Goal: Task Accomplishment & Management: Manage account settings

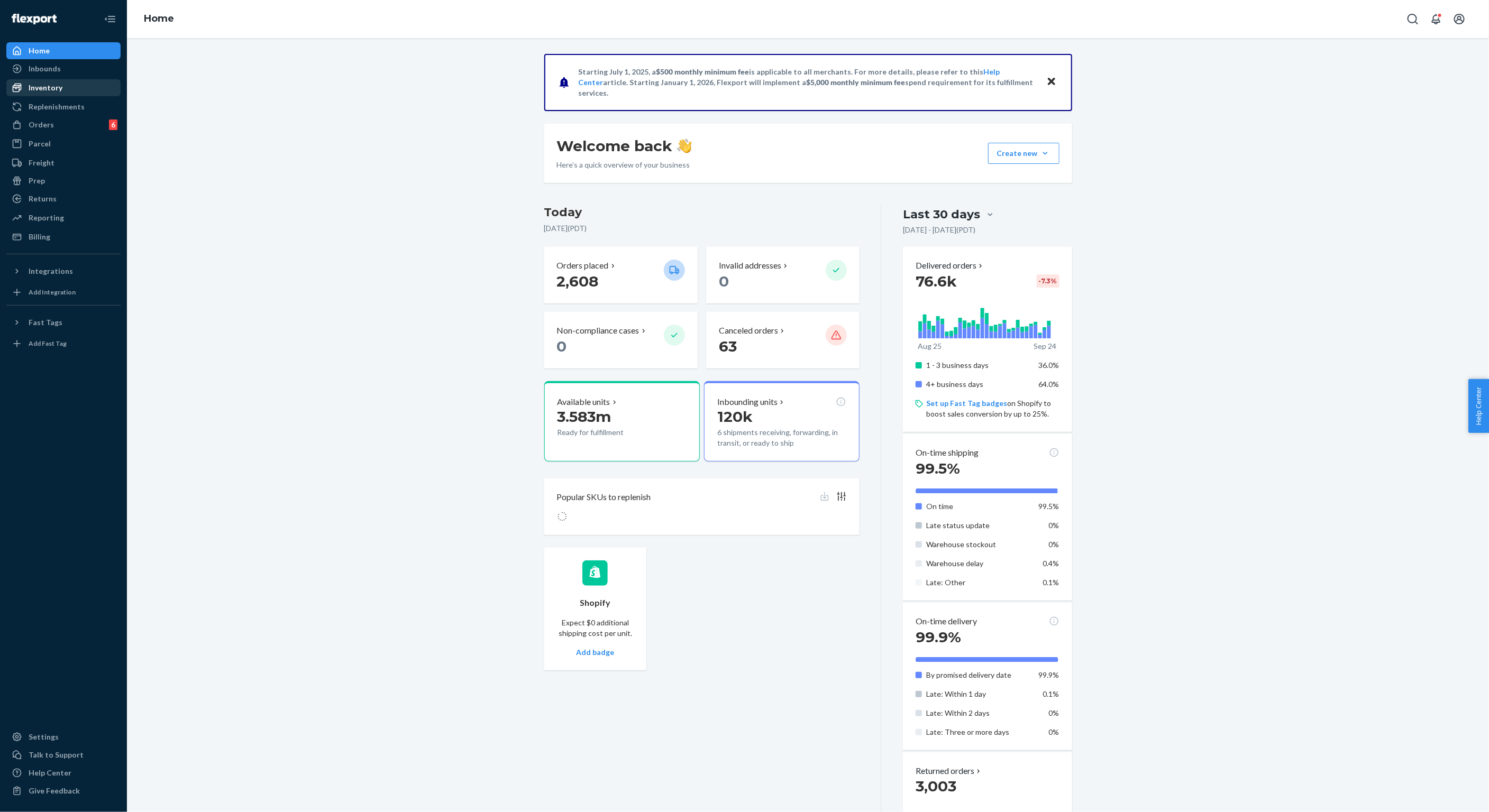
click at [51, 84] on div "Inventory" at bounding box center [45, 88] width 34 height 10
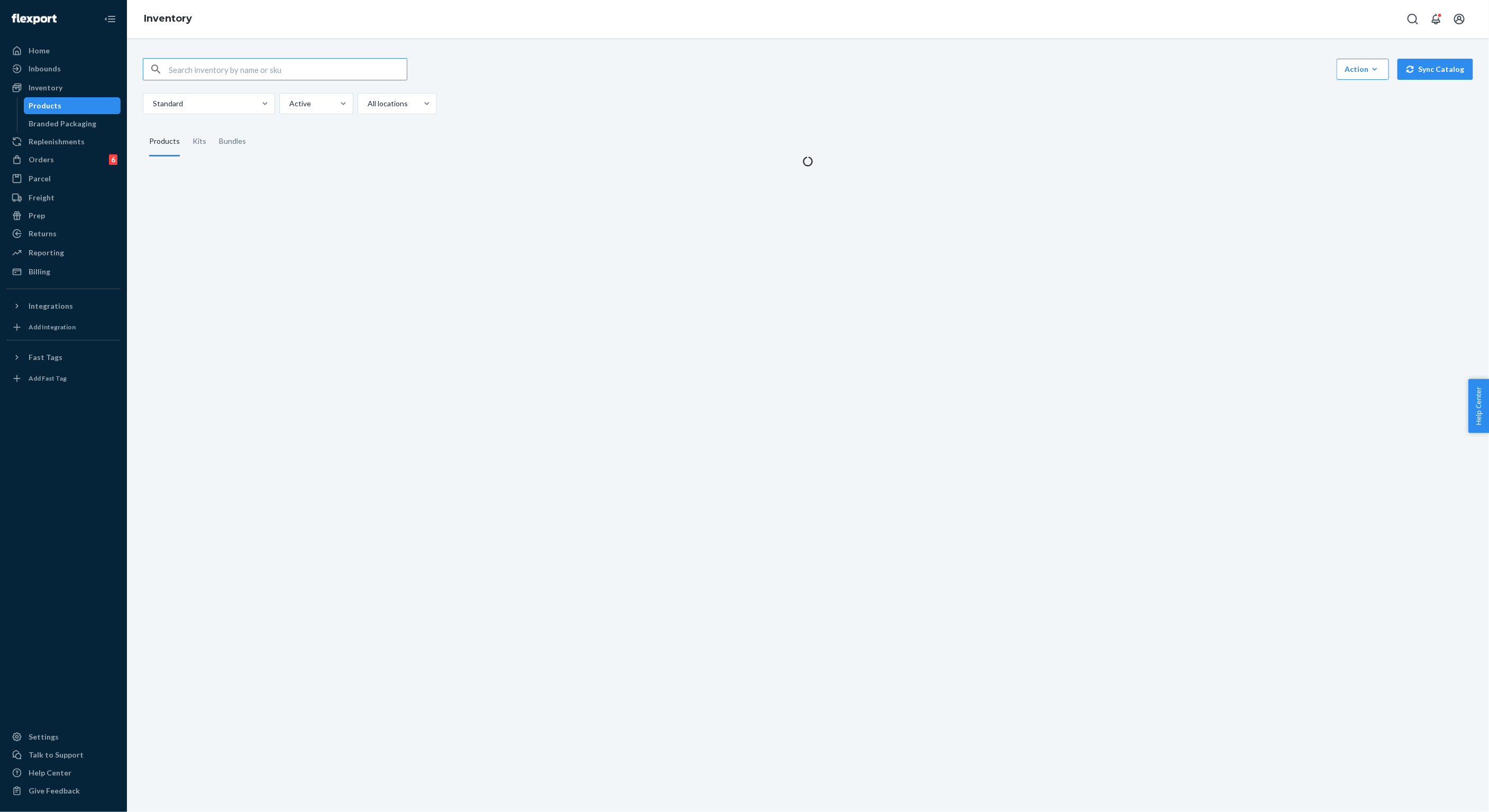
type input "6PKB600-SCRB-4/5"
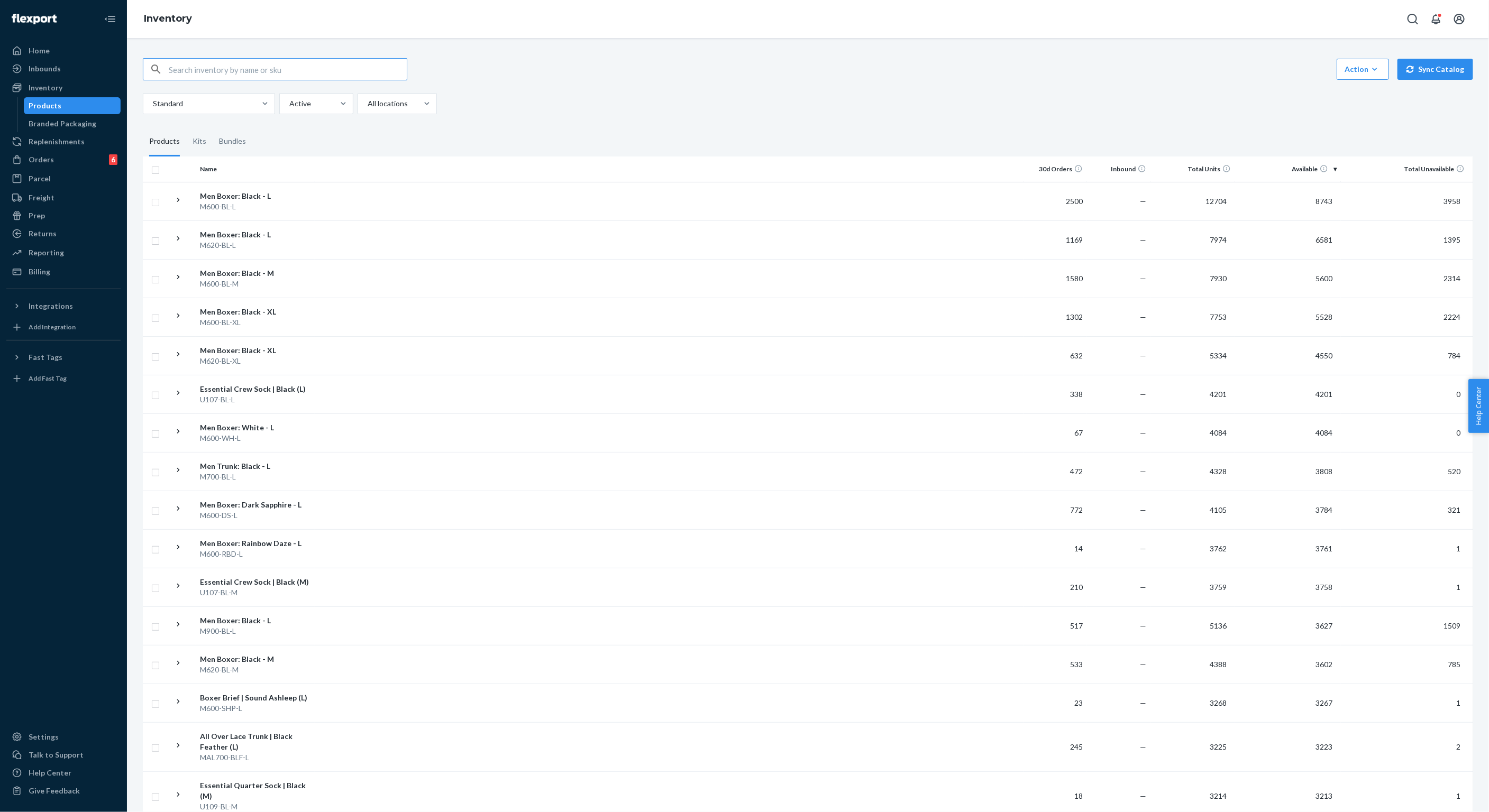
paste input "ROB/DS/KRST"
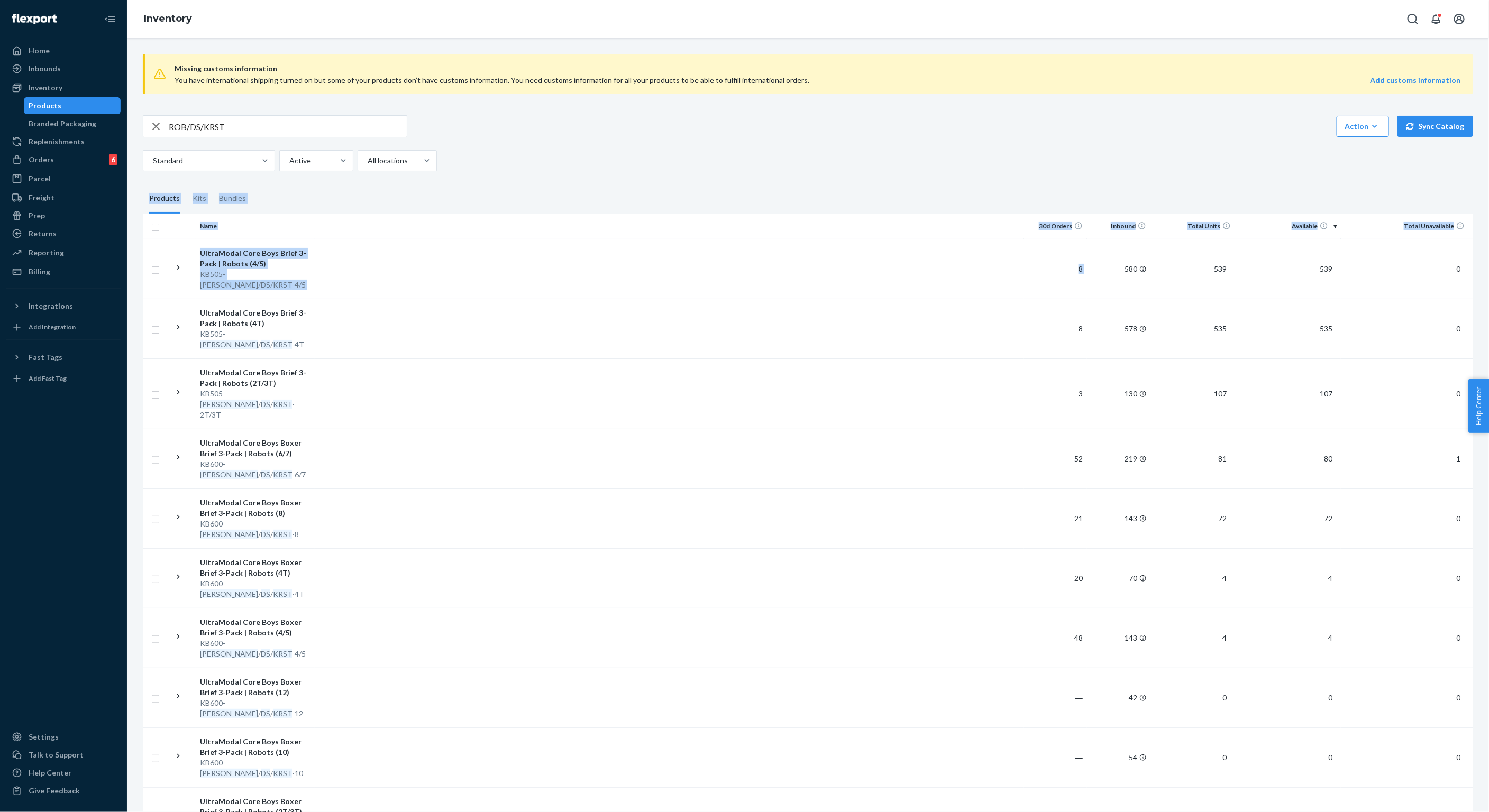
drag, startPoint x: 1486, startPoint y: 157, endPoint x: 1156, endPoint y: 229, distance: 337.8
click at [1094, 255] on div "Missing customs information You have international shipping turned on but some …" at bounding box center [808, 425] width 1362 height 774
click at [1311, 153] on div "Standard Active All locations" at bounding box center [804, 161] width 1322 height 21
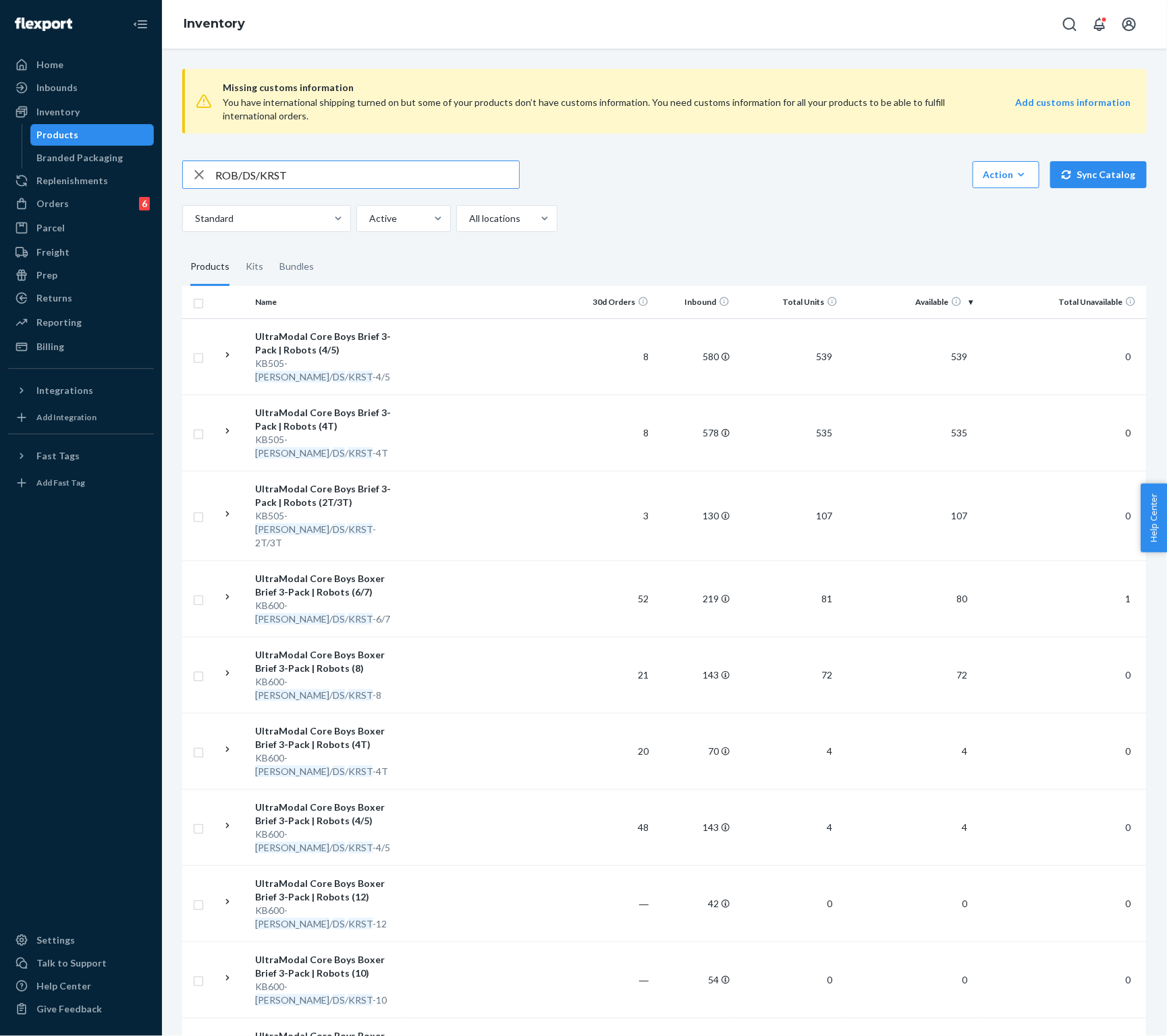
drag, startPoint x: 311, startPoint y: 170, endPoint x: 192, endPoint y: 169, distance: 119.0
click at [192, 169] on div "ROB/DS/KRST" at bounding box center [351, 174] width 336 height 27
paste input "BRKT/BNWG/BTYC"
type input "BRKT/BNWG/BTYC"
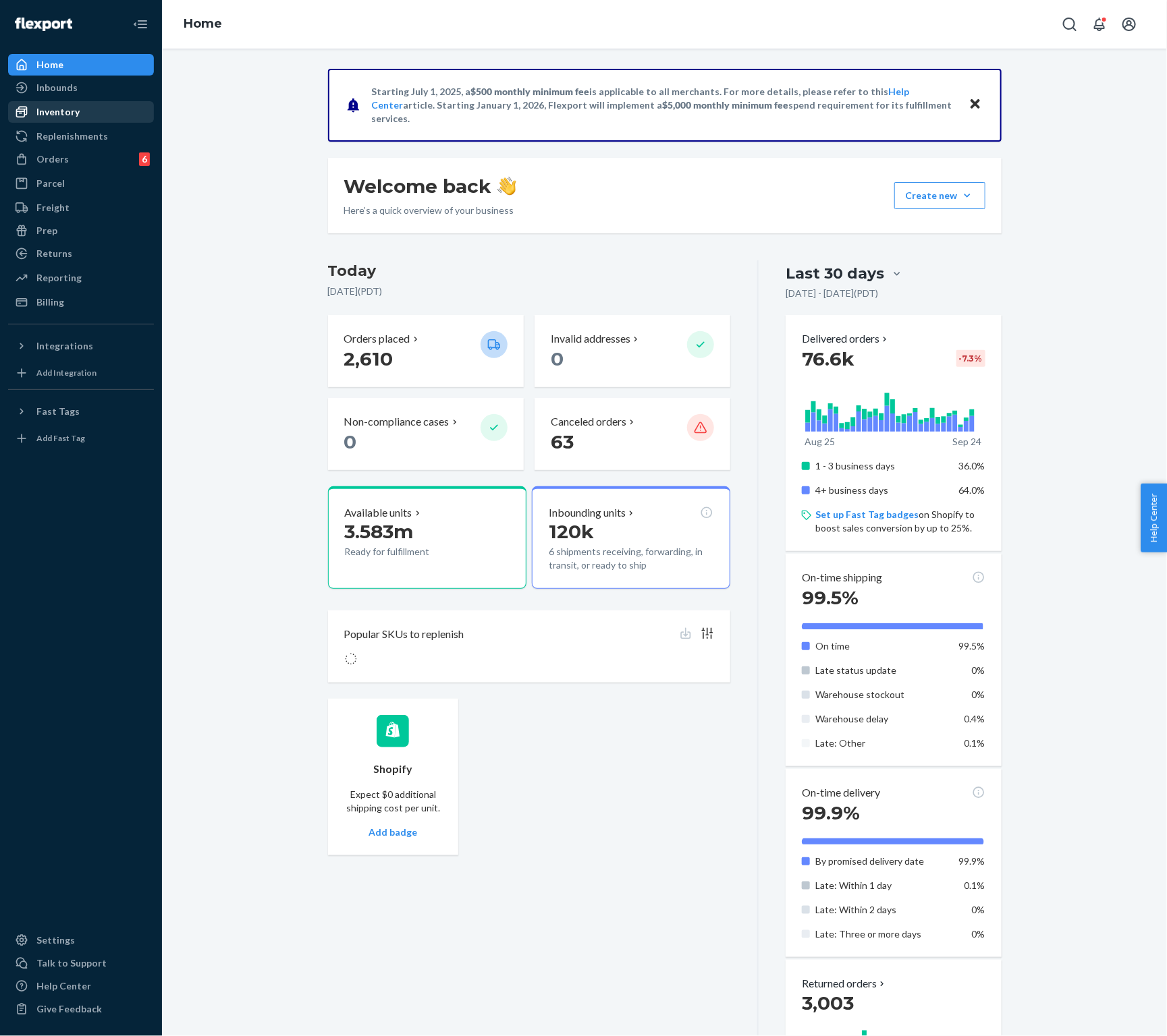
click at [78, 113] on div "Inventory" at bounding box center [81, 112] width 143 height 19
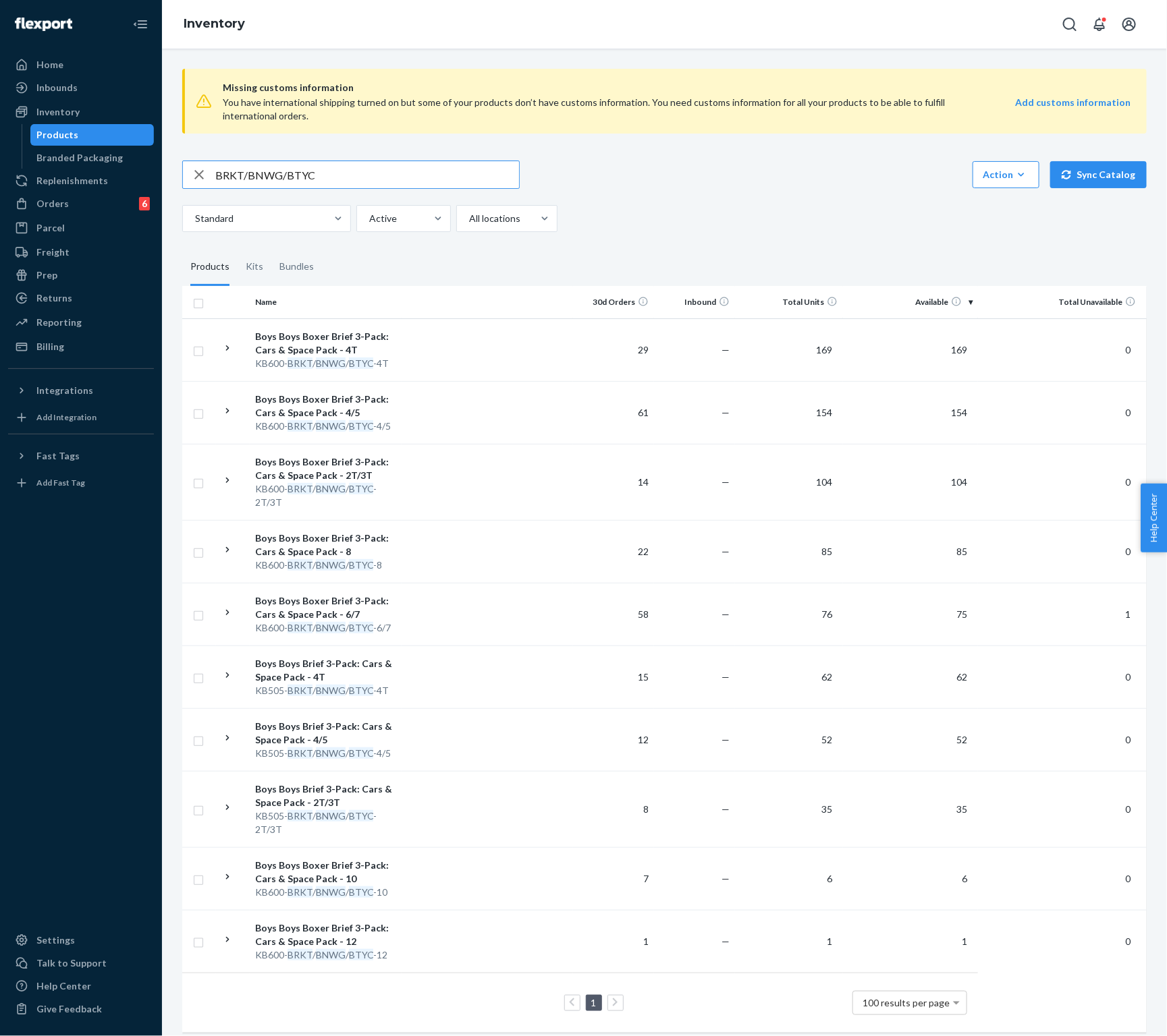
click at [396, 178] on input "BRKT/BNWG/BTYC" at bounding box center [367, 174] width 303 height 27
paste input "ROB/DS/KRST"
type input "ROB/DS/KRST"
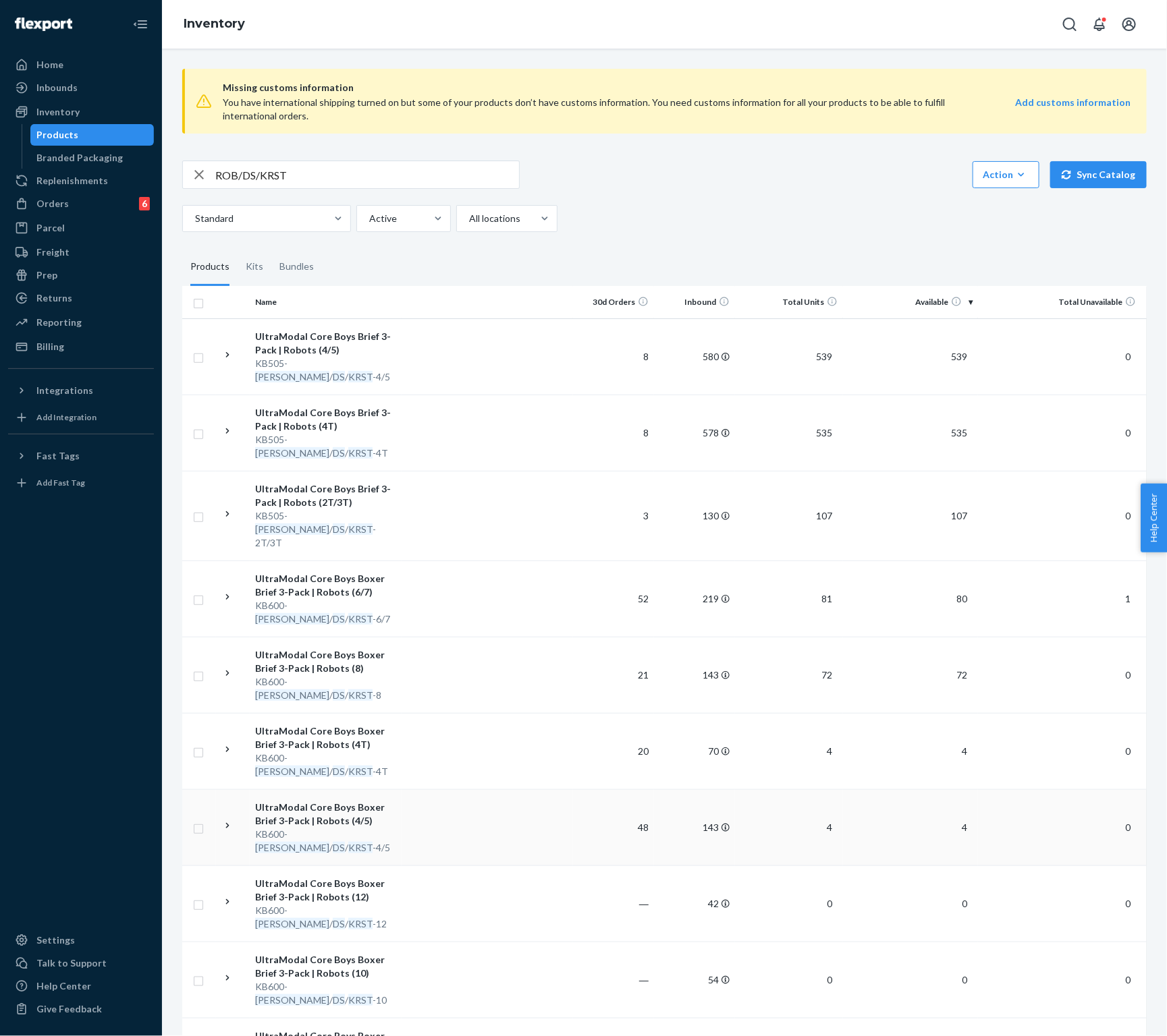
click at [469, 789] on td at bounding box center [487, 826] width 171 height 76
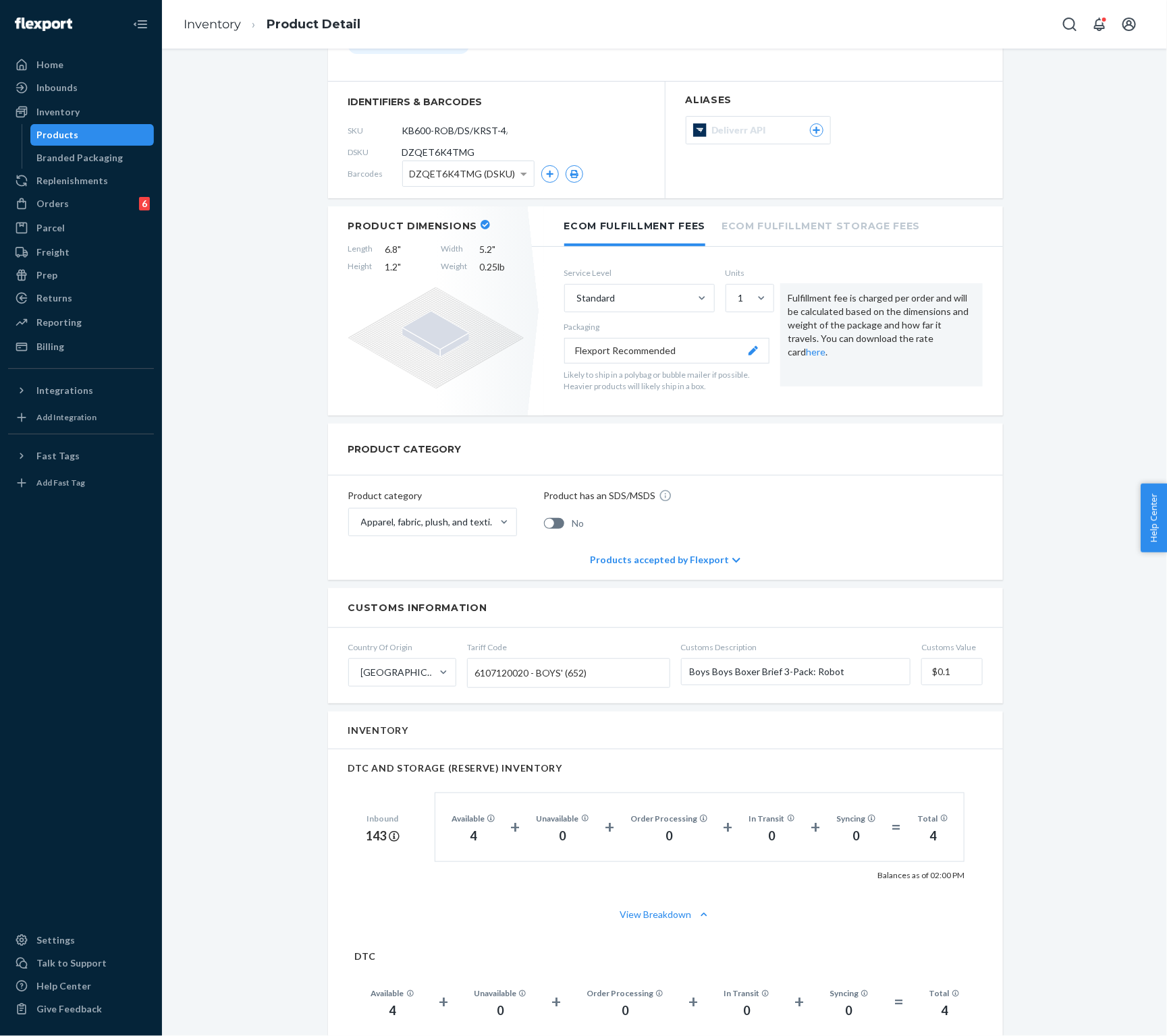
scroll to position [100, 0]
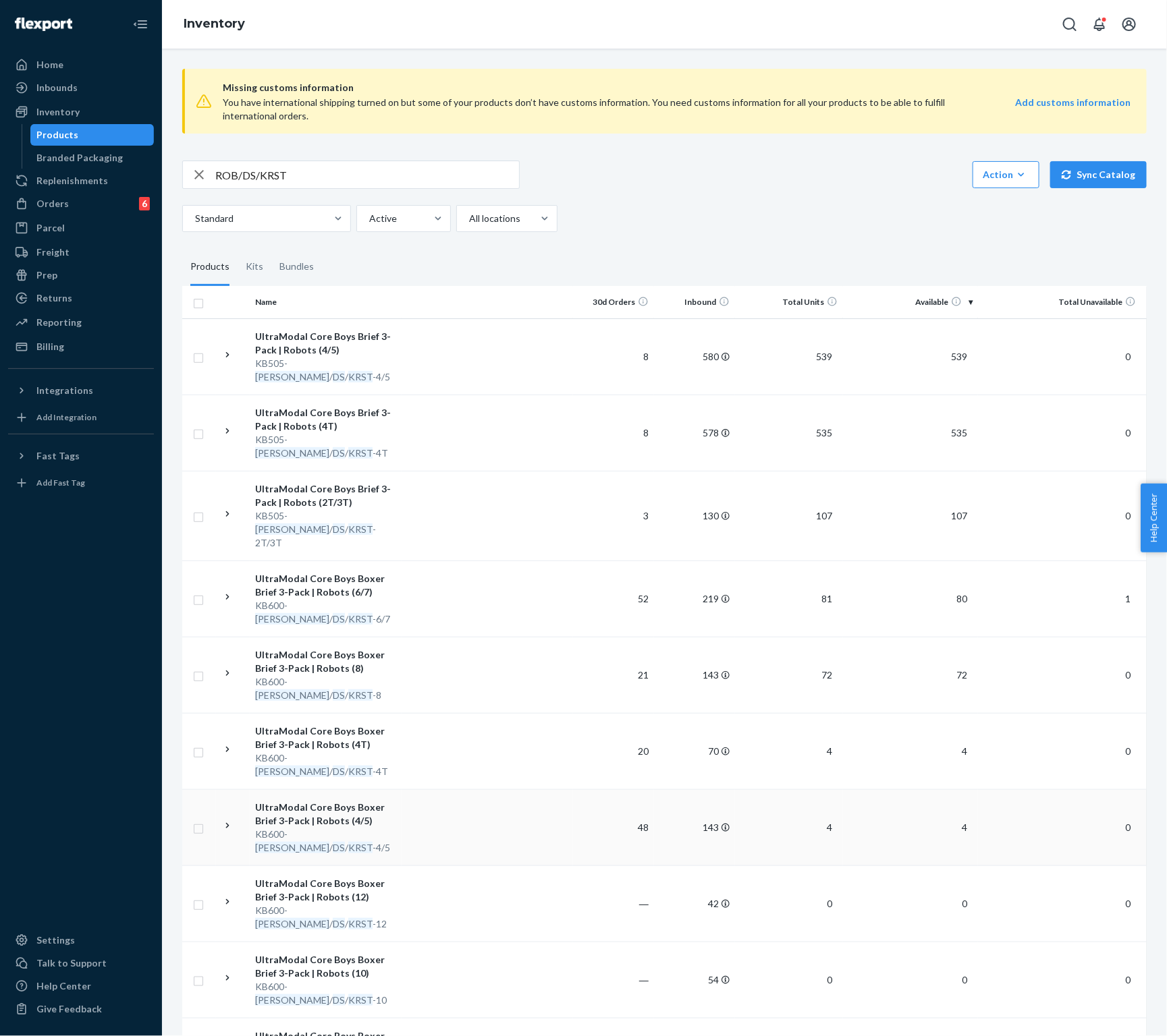
click at [527, 789] on td at bounding box center [487, 826] width 171 height 76
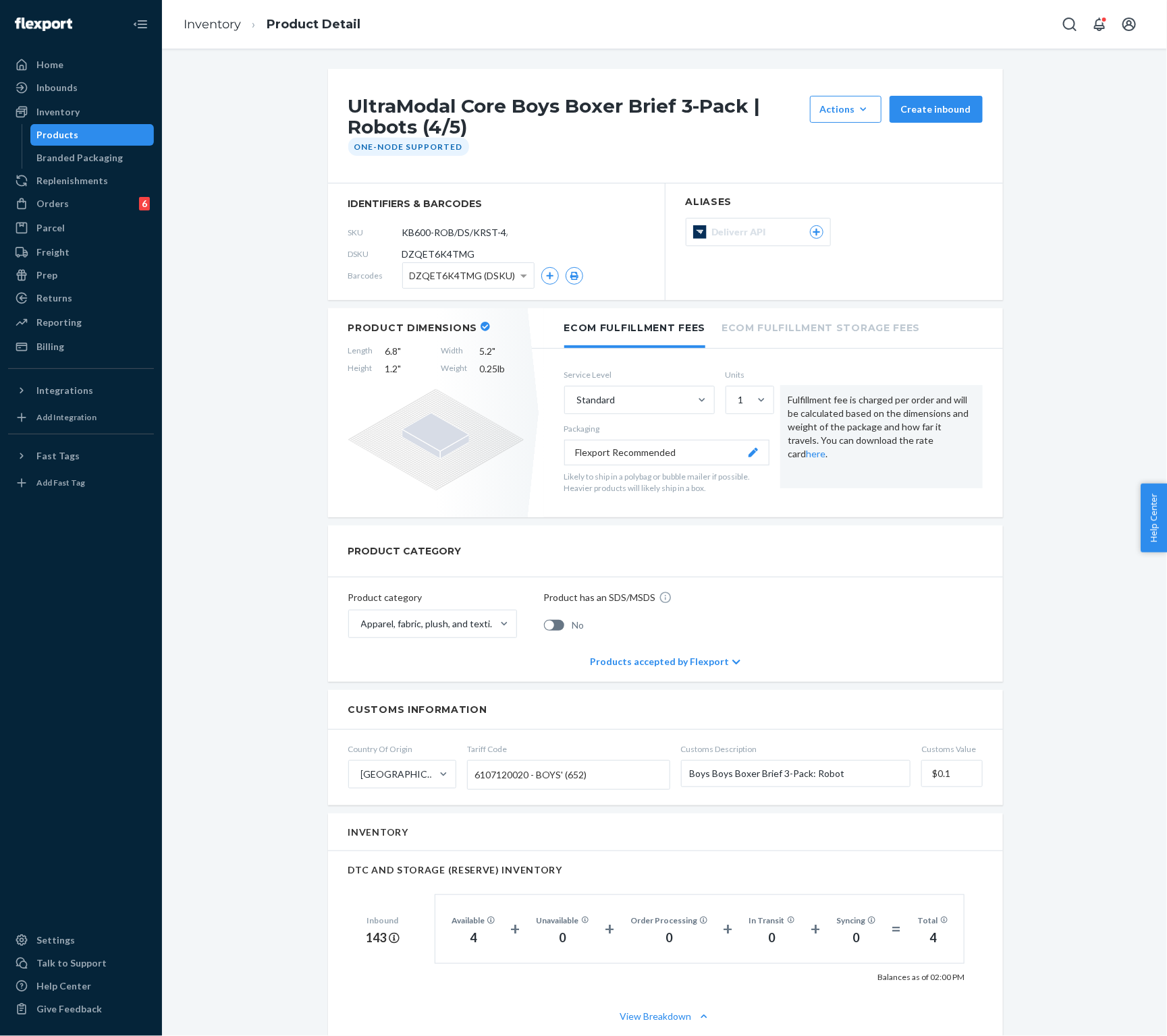
scroll to position [1, 0]
drag, startPoint x: 961, startPoint y: 769, endPoint x: 1009, endPoint y: 742, distance: 55.1
click at [894, 768] on form "Country Of Origin [GEOGRAPHIC_DATA] Tariff Code 6107120020 - BOYS' (652) Custom…" at bounding box center [665, 767] width 675 height 76
type input "$26"
click at [1113, 667] on div "UltraModal Core Boys Boxer Brief 3-Pack | Robots (4/5) Actions Add components H…" at bounding box center [664, 923] width 985 height 1709
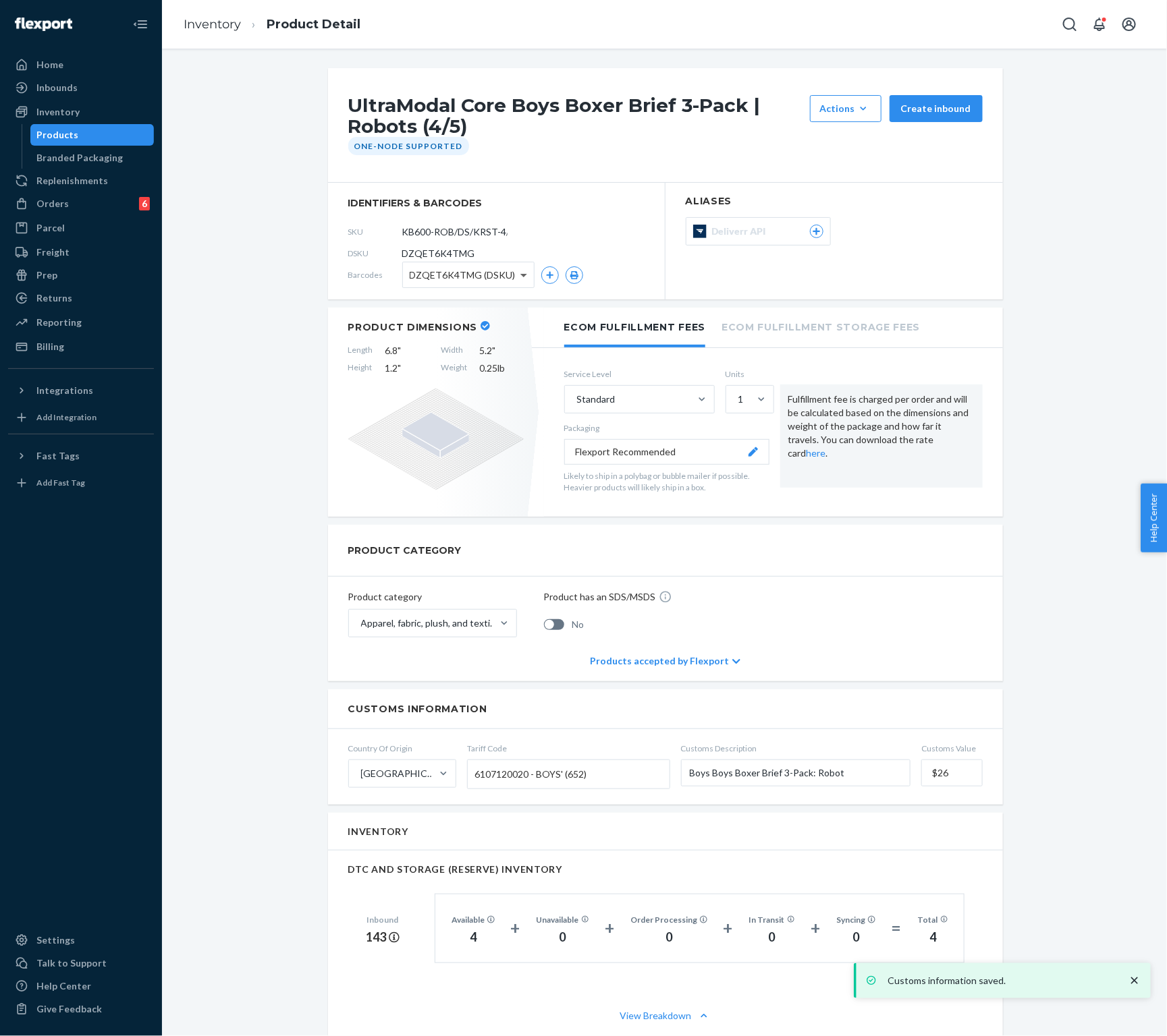
click at [525, 277] on span at bounding box center [523, 276] width 7 height 5
click at [1116, 317] on div "UltraModal Core Boys Boxer Brief 3-Pack | Robots (4/5) Actions Add components H…" at bounding box center [664, 923] width 985 height 1709
click at [471, 237] on input "KB600-ROB/DS/KRST-4/5" at bounding box center [462, 231] width 106 height 26
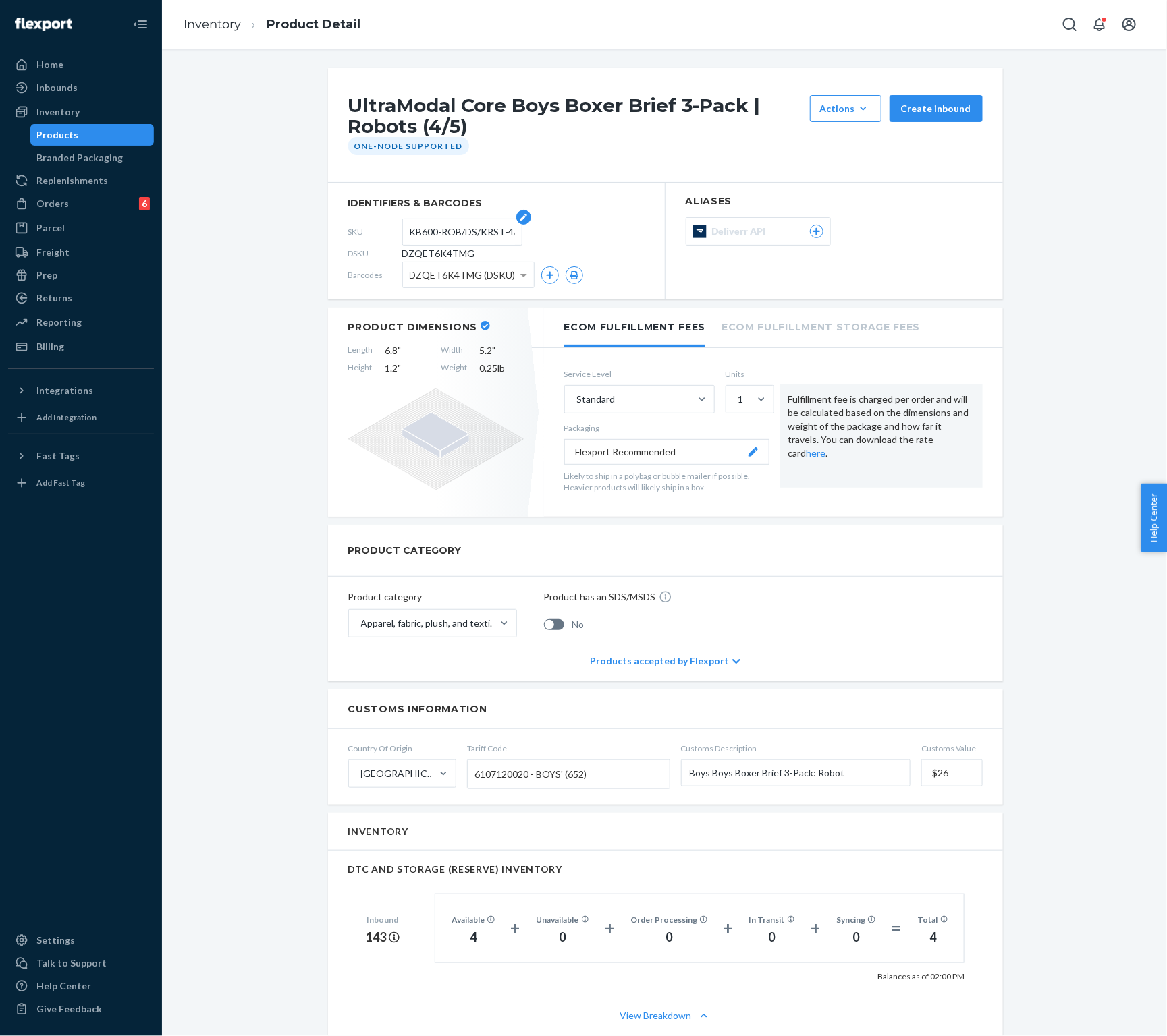
click at [471, 237] on input "KB600-ROB/DS/KRST-4/5" at bounding box center [462, 231] width 106 height 26
